Goal: Check status: Check status

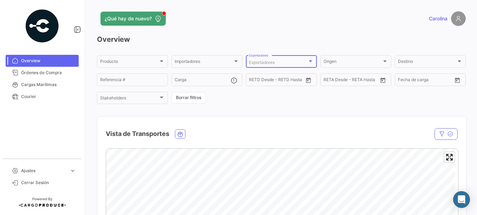
click at [309, 60] on div at bounding box center [310, 61] width 6 height 6
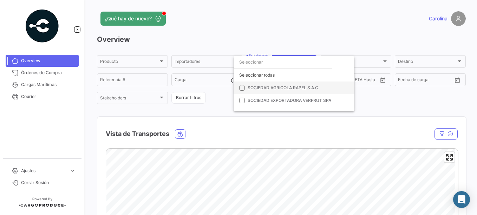
click at [270, 86] on span "SOCIEDAD AGRICOLA RAPEL S.A.C." at bounding box center [284, 87] width 72 height 5
click at [416, 70] on div at bounding box center [238, 107] width 477 height 215
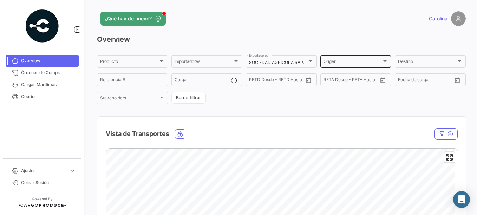
click at [349, 59] on div "Origen Origen" at bounding box center [356, 61] width 65 height 14
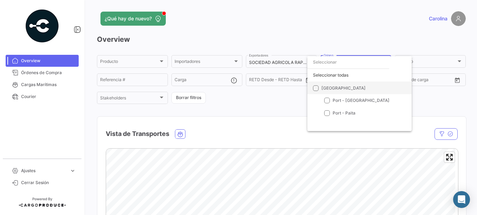
click at [317, 87] on span at bounding box center [316, 88] width 6 height 6
click at [316, 91] on input "[GEOGRAPHIC_DATA]" at bounding box center [315, 91] width 0 height 0
checkbox input "true"
click at [429, 60] on div at bounding box center [238, 107] width 477 height 215
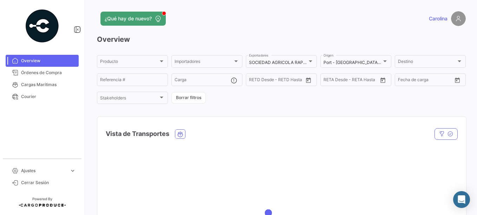
click at [429, 60] on div "Destino Destino" at bounding box center [430, 61] width 65 height 14
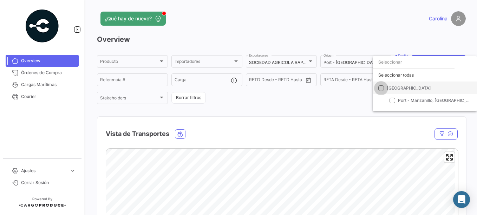
click at [383, 89] on span at bounding box center [381, 88] width 6 height 6
click at [381, 91] on input "[GEOGRAPHIC_DATA]" at bounding box center [381, 91] width 0 height 0
checkbox input "true"
click at [280, 111] on div at bounding box center [238, 107] width 477 height 215
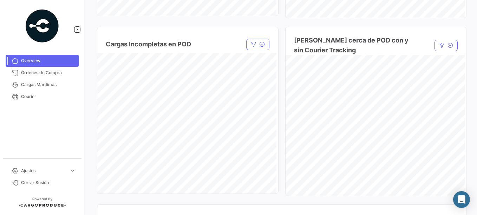
scroll to position [562, 0]
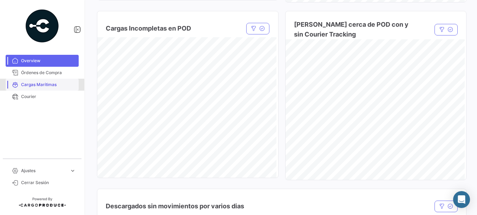
click at [40, 84] on span "Cargas Marítimas" at bounding box center [48, 85] width 55 height 6
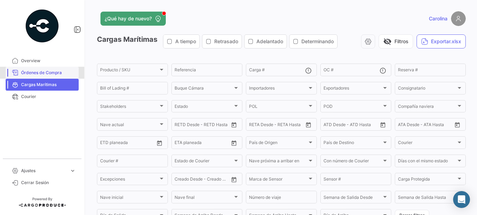
click at [45, 73] on span "Órdenes de Compra" at bounding box center [48, 73] width 55 height 6
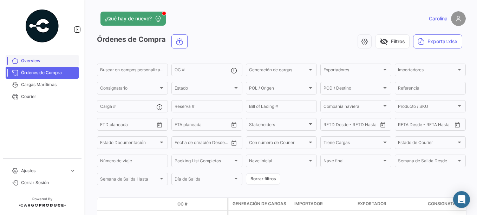
click at [39, 62] on span "Overview" at bounding box center [48, 61] width 55 height 6
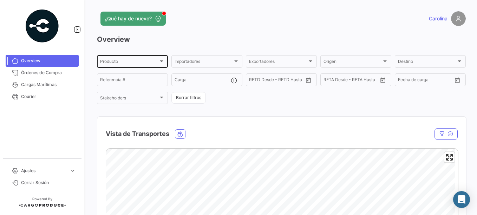
click at [159, 56] on div "Producto Producto" at bounding box center [132, 61] width 65 height 14
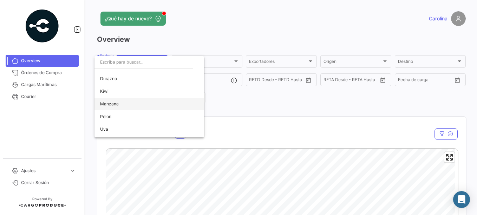
scroll to position [33, 0]
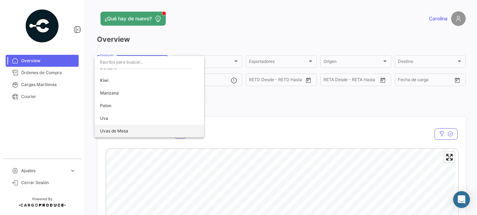
click at [115, 131] on span "Uvas de Mesa" at bounding box center [114, 130] width 28 height 5
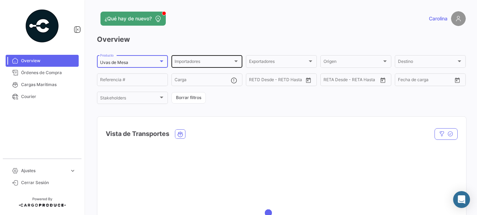
click at [231, 57] on div "Importadores Importadores" at bounding box center [207, 61] width 65 height 14
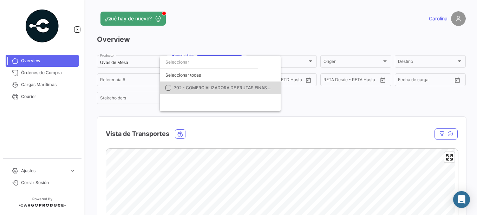
click at [225, 87] on span "702 - COMERCIALIZADORA DE FRUTAS FINAS TARAHUMARA S.A. DE C.V." at bounding box center [248, 87] width 148 height 5
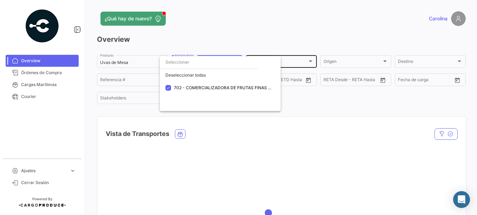
click at [307, 58] on div at bounding box center [238, 107] width 477 height 215
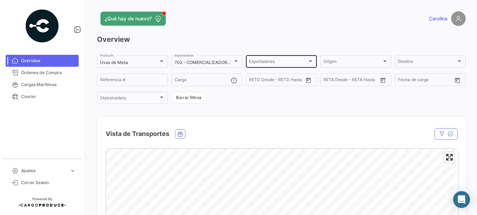
click at [297, 61] on div "Exportadores" at bounding box center [278, 62] width 58 height 5
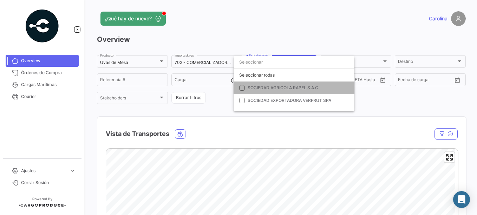
click at [271, 87] on span "SOCIEDAD AGRICOLA RAPEL S.A.C." at bounding box center [284, 87] width 72 height 5
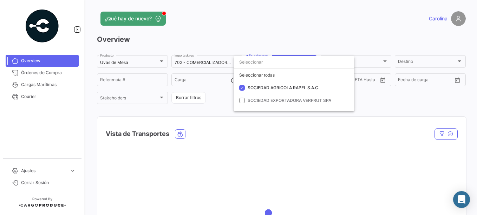
click at [385, 60] on div at bounding box center [238, 107] width 477 height 215
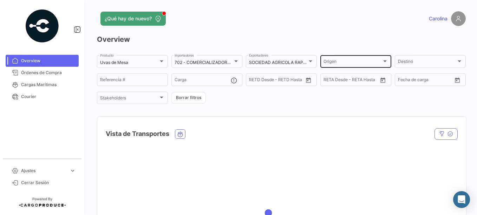
click at [384, 60] on div at bounding box center [385, 61] width 6 height 6
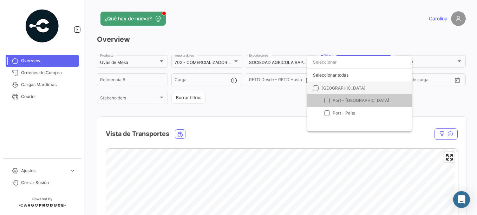
click at [321, 84] on mat-checkbox "[GEOGRAPHIC_DATA]" at bounding box center [339, 88] width 53 height 13
click at [325, 87] on span "[GEOGRAPHIC_DATA]" at bounding box center [343, 87] width 44 height 5
click at [316, 91] on input "[GEOGRAPHIC_DATA]" at bounding box center [315, 91] width 0 height 0
checkbox input "true"
click at [430, 62] on div at bounding box center [238, 107] width 477 height 215
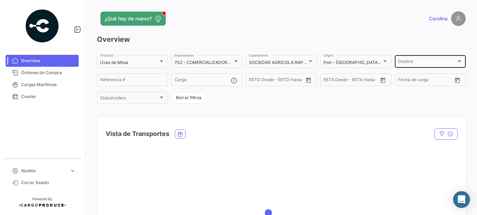
click at [432, 61] on div "Destino" at bounding box center [427, 62] width 58 height 5
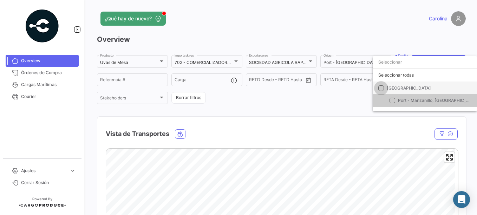
click at [395, 88] on span "[GEOGRAPHIC_DATA]" at bounding box center [409, 87] width 44 height 5
click at [381, 91] on input "[GEOGRAPHIC_DATA]" at bounding box center [381, 91] width 0 height 0
checkbox input "true"
click at [277, 113] on div at bounding box center [238, 107] width 477 height 215
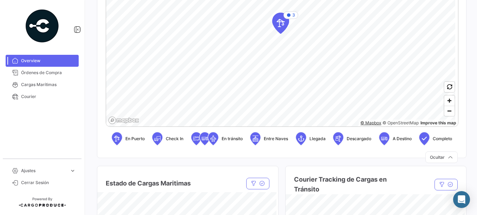
scroll to position [176, 0]
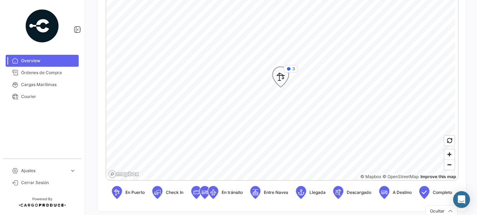
click at [283, 79] on icon "Map marker" at bounding box center [281, 77] width 10 height 15
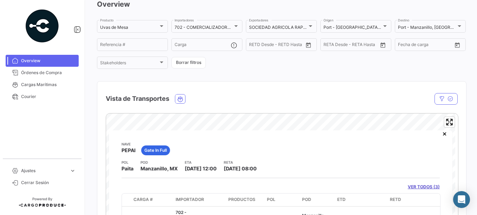
scroll to position [10, 0]
click at [424, 184] on link "VER TODOS (3)" at bounding box center [424, 187] width 32 height 6
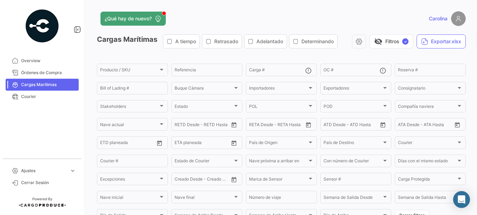
click at [190, 41] on span "A tiempo" at bounding box center [185, 41] width 21 height 7
click at [223, 43] on span "Retrasado" at bounding box center [226, 41] width 24 height 7
click at [213, 45] on div "Retrasado" at bounding box center [222, 41] width 32 height 7
click at [181, 42] on span "A tiempo" at bounding box center [185, 41] width 21 height 7
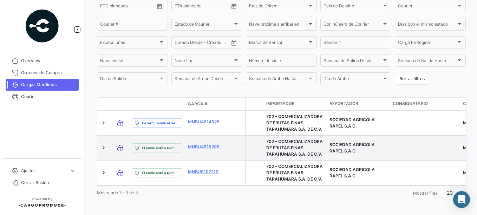
scroll to position [144, 0]
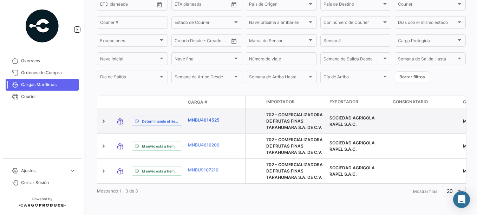
click at [207, 117] on link "MNBU4614525" at bounding box center [206, 120] width 37 height 6
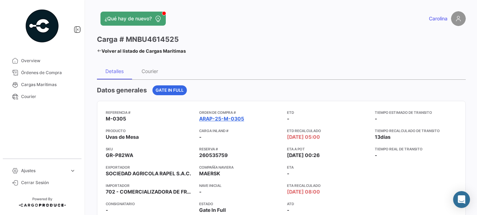
click at [223, 117] on link "ARAP-25-M-0305" at bounding box center [221, 118] width 45 height 7
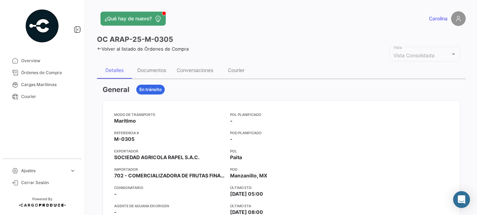
click at [109, 50] on link "Volver al listado de Órdenes de Compra" at bounding box center [143, 49] width 92 height 6
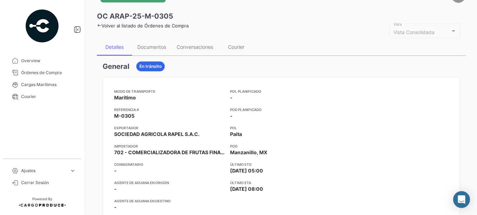
scroll to position [35, 0]
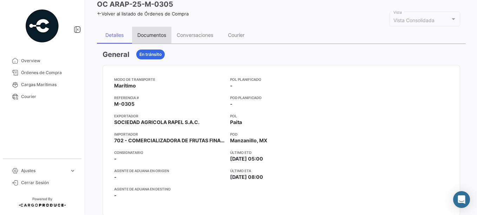
click at [148, 34] on div "Documentos" at bounding box center [151, 35] width 29 height 6
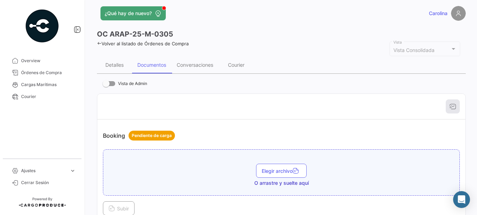
scroll to position [0, 0]
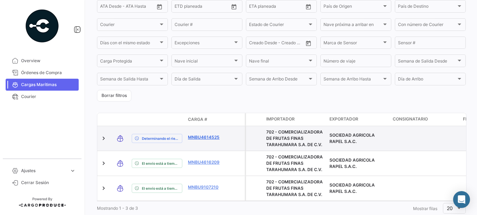
scroll to position [159, 0]
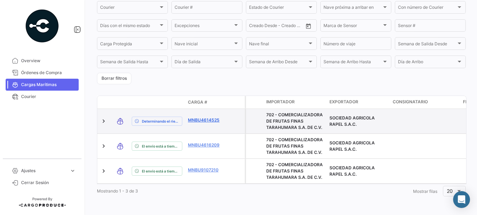
click at [213, 117] on link "MNBU4614525" at bounding box center [206, 120] width 37 height 6
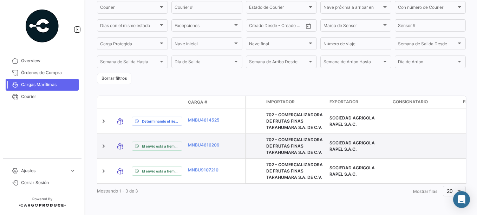
scroll to position [159, 0]
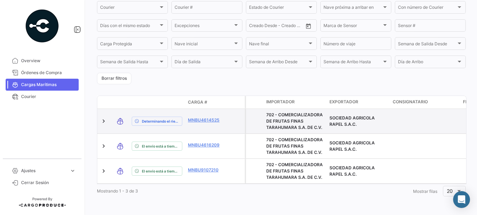
drag, startPoint x: 226, startPoint y: 116, endPoint x: 185, endPoint y: 112, distance: 41.0
click at [185, 112] on div "Determinando el riesgo ... MNBU4614525" at bounding box center [171, 121] width 148 height 25
copy div "MNBU4614525"
